Goal: Task Accomplishment & Management: Complete application form

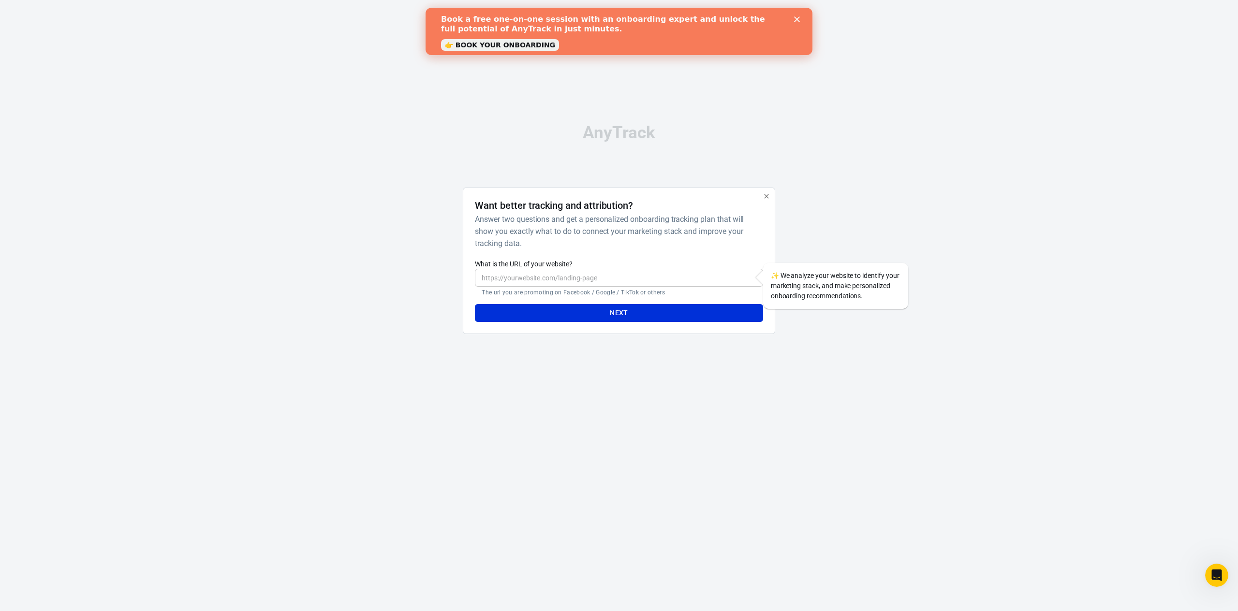
click at [798, 17] on icon "Close" at bounding box center [797, 19] width 6 height 6
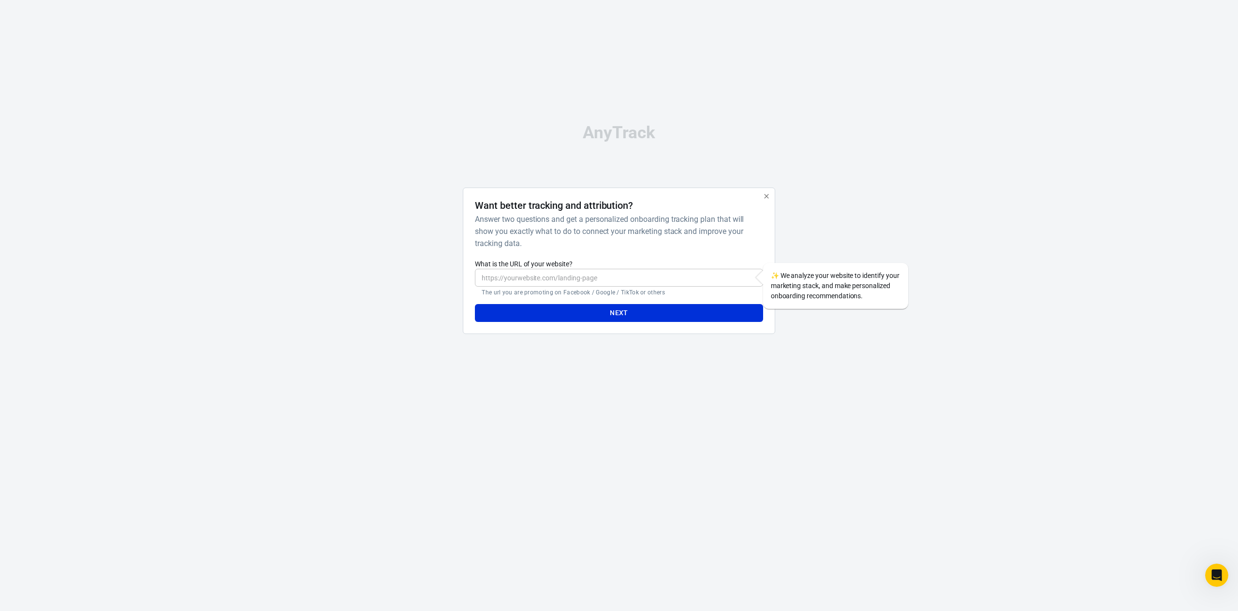
click at [564, 273] on input "What is the URL of your website?" at bounding box center [619, 278] width 288 height 18
type input "[PERSON_NAME][DOMAIN_NAME][URL]"
click at [625, 304] on div "Next" at bounding box center [619, 310] width 288 height 26
click at [628, 308] on div "Next" at bounding box center [619, 310] width 288 height 26
click at [628, 322] on button "Next" at bounding box center [619, 313] width 288 height 18
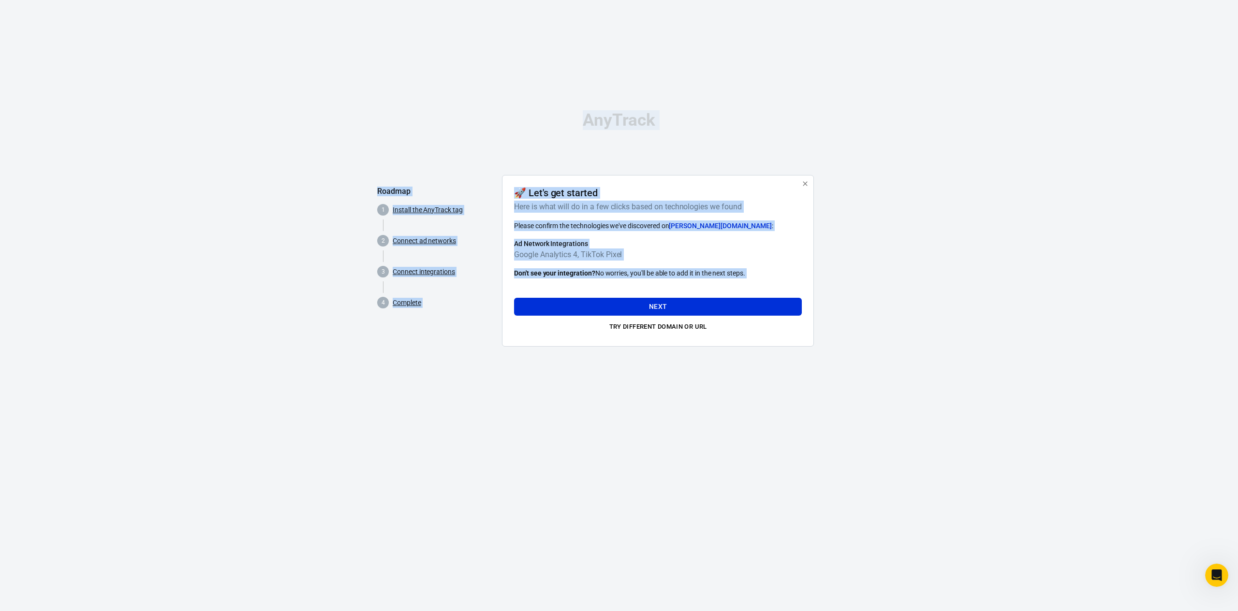
click at [815, 190] on div "Roadmap 1 Install the AnyTrack tag 2 Connect ad networks 3 Connect integrations…" at bounding box center [619, 264] width 484 height 179
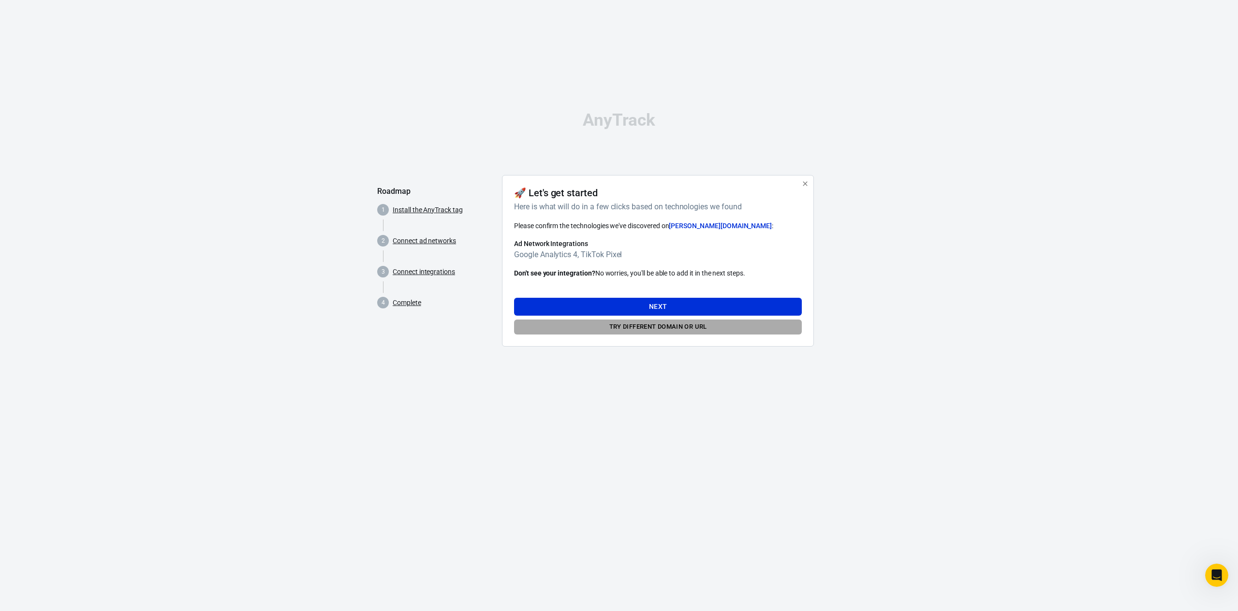
click at [680, 335] on button "Try different domain or url" at bounding box center [658, 327] width 288 height 15
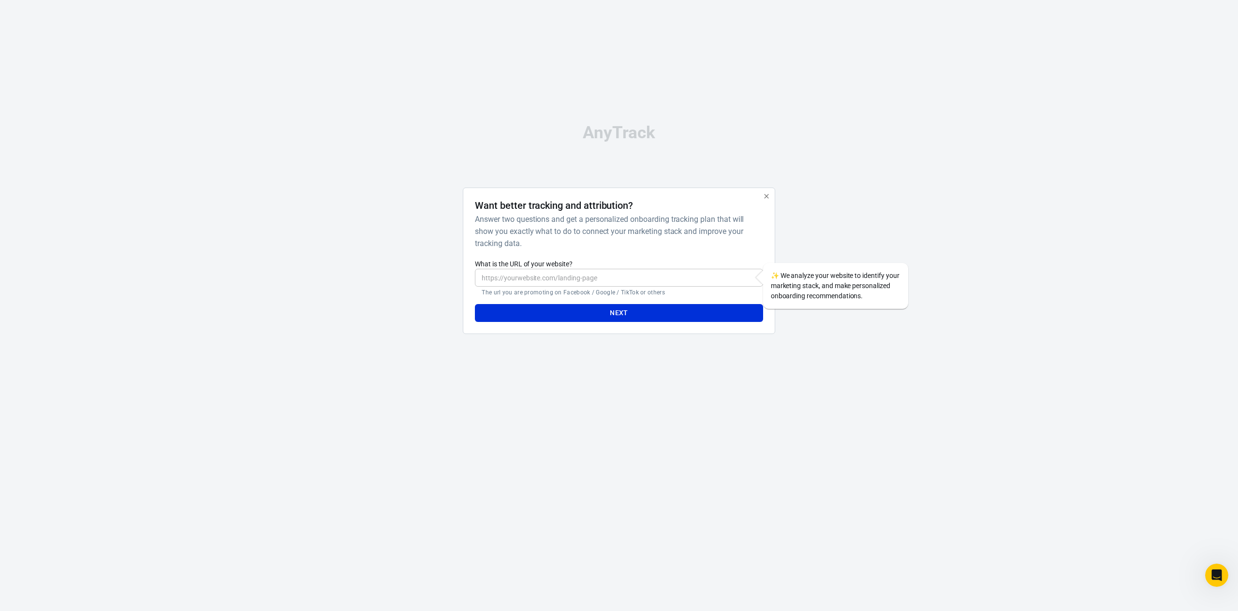
click at [671, 287] on input "What is the URL of your website?" at bounding box center [619, 278] width 288 height 18
paste input "[URL][DOMAIN_NAME]"
click at [592, 315] on button "Next" at bounding box center [619, 313] width 288 height 18
click at [636, 312] on button "Next" at bounding box center [619, 313] width 288 height 18
click at [652, 278] on input "[URL][DOMAIN_NAME]" at bounding box center [619, 278] width 288 height 18
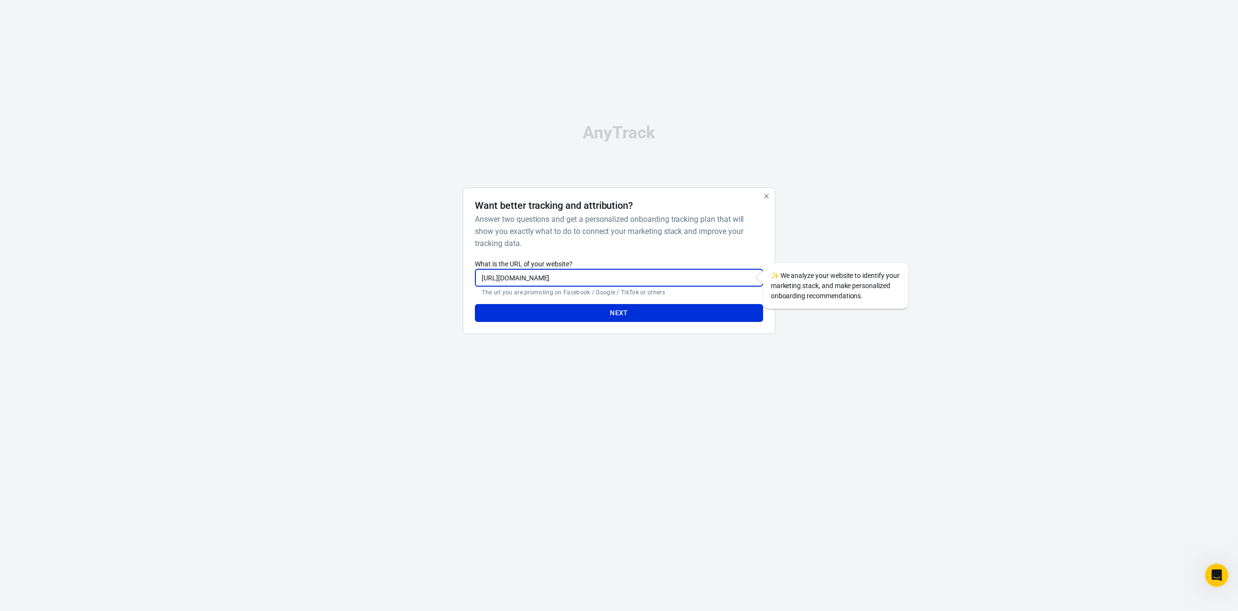
click at [475, 304] on button "Next" at bounding box center [619, 313] width 288 height 18
drag, startPoint x: 518, startPoint y: 283, endPoint x: 267, endPoint y: 274, distance: 251.2
click at [298, 274] on div "AnyTrack Want better tracking and attribution? Answer two questions and get a p…" at bounding box center [619, 233] width 1238 height 466
type input "[DOMAIN_NAME][URL]"
click at [475, 304] on button "Next" at bounding box center [619, 313] width 288 height 18
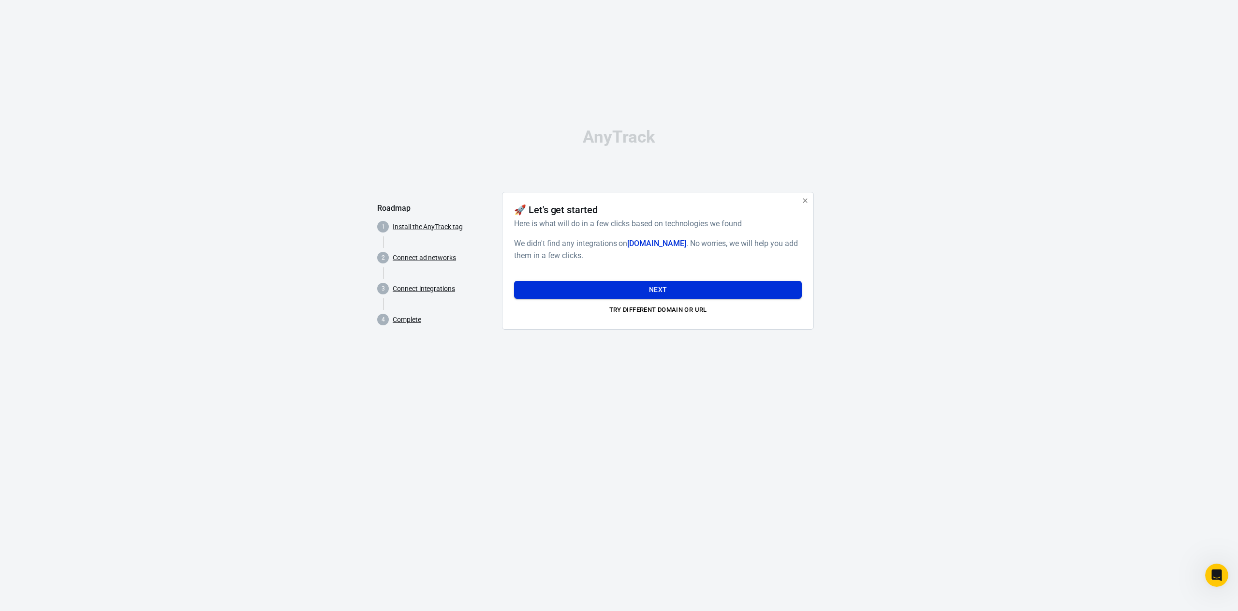
click at [726, 295] on button "Next" at bounding box center [658, 290] width 288 height 18
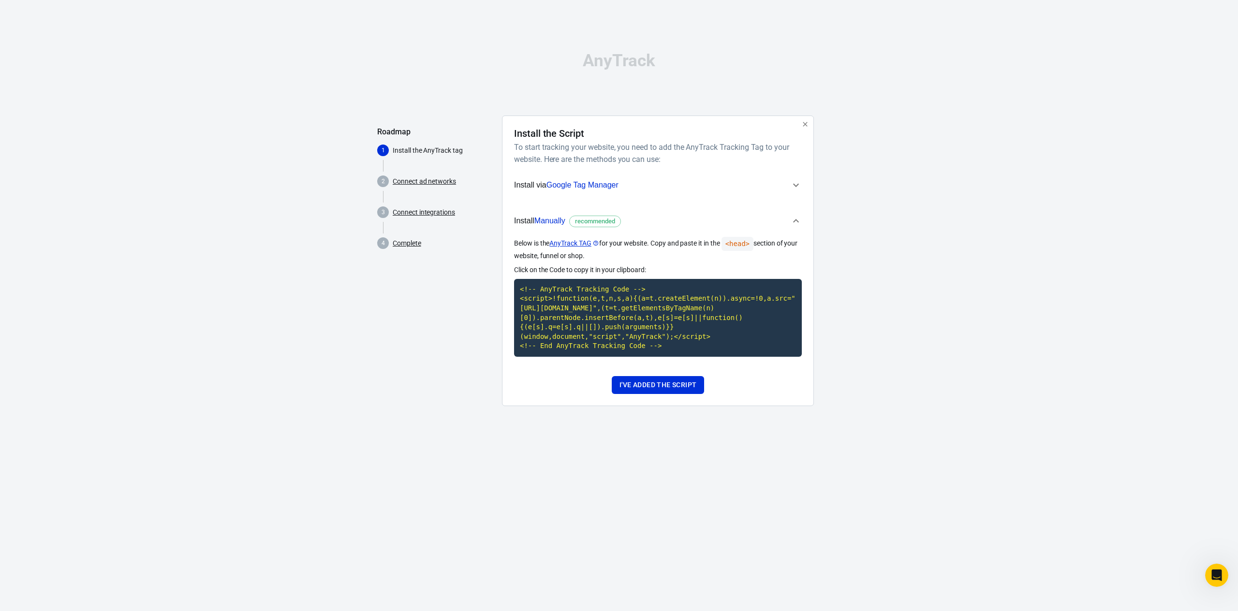
click at [900, 284] on div "AnyTrack Roadmap 1 Install the AnyTrack tag 2 Connect ad networks 3 Connect int…" at bounding box center [619, 233] width 1238 height 466
